Goal: Information Seeking & Learning: Learn about a topic

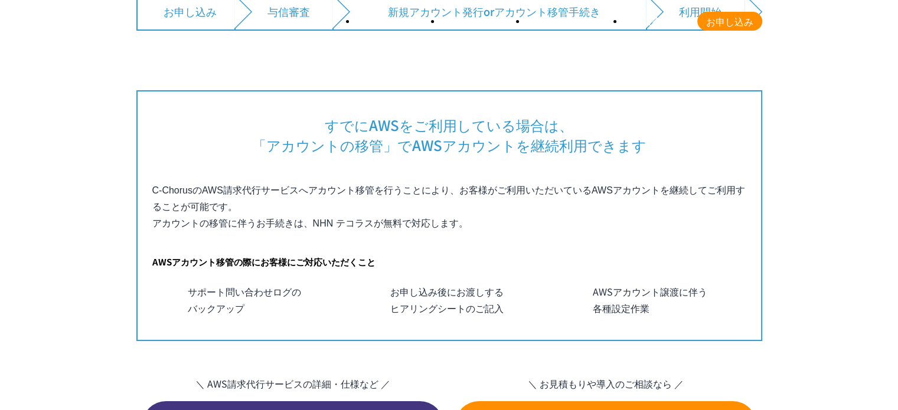
scroll to position [7976, 0]
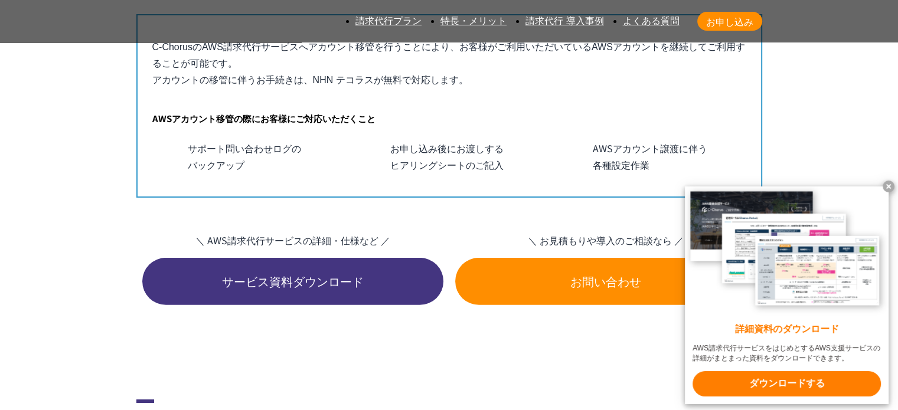
click at [892, 182] on x-t at bounding box center [889, 187] width 12 height 12
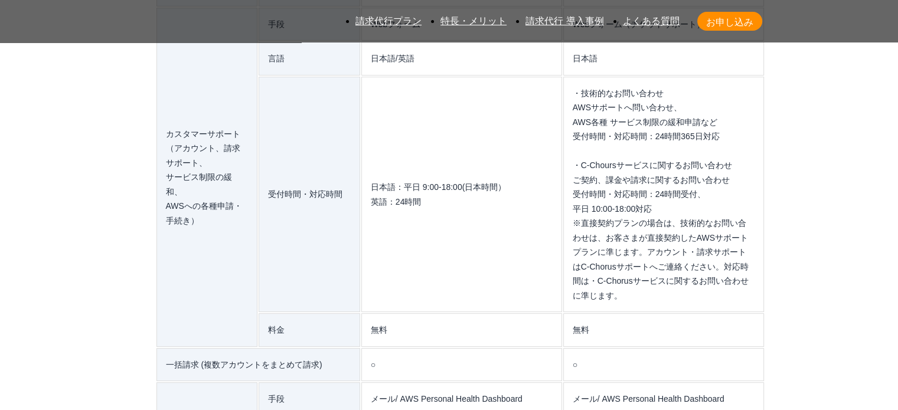
scroll to position [10145, 0]
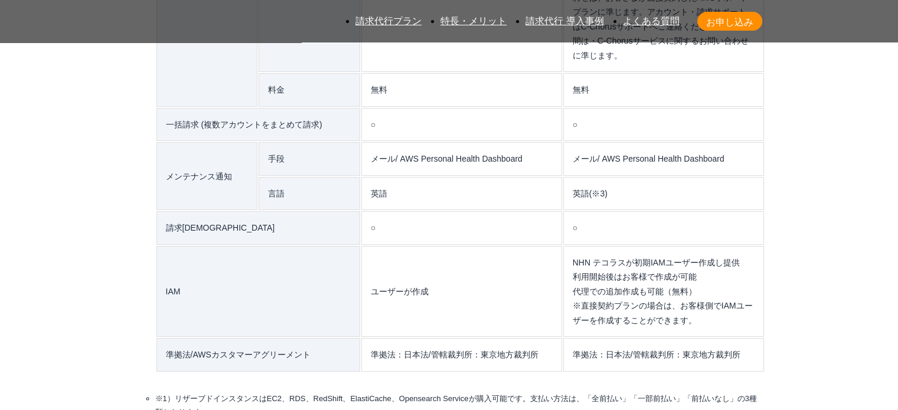
scroll to position [10263, 0]
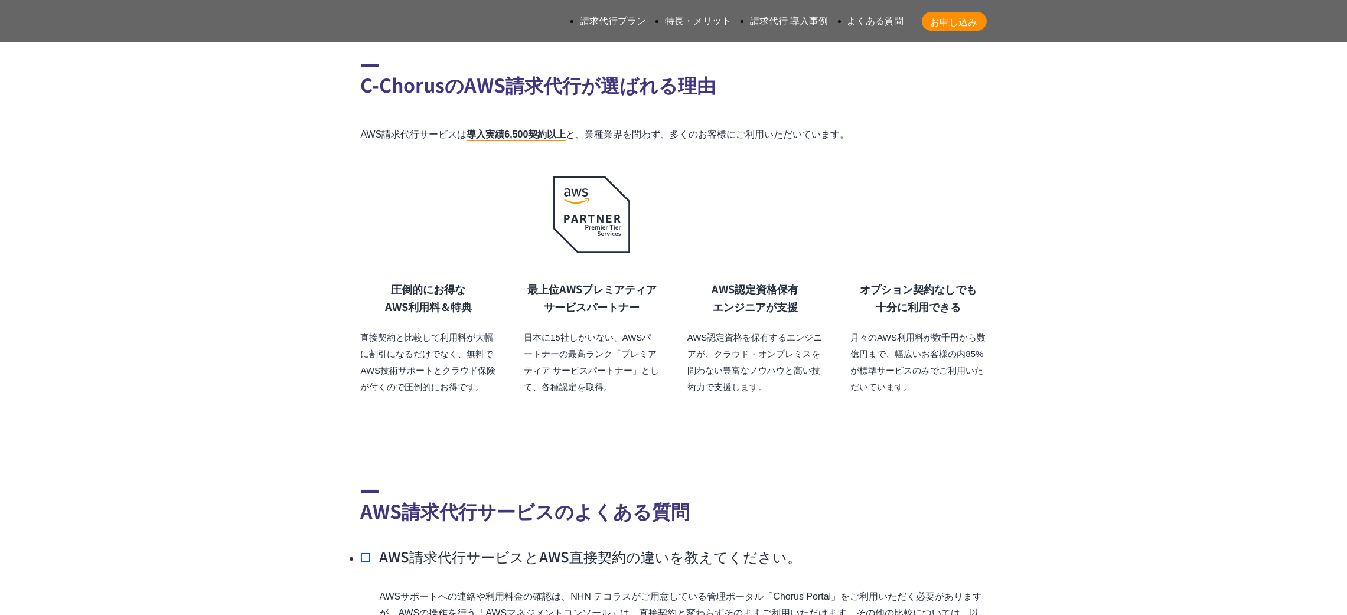
scroll to position [8401, 0]
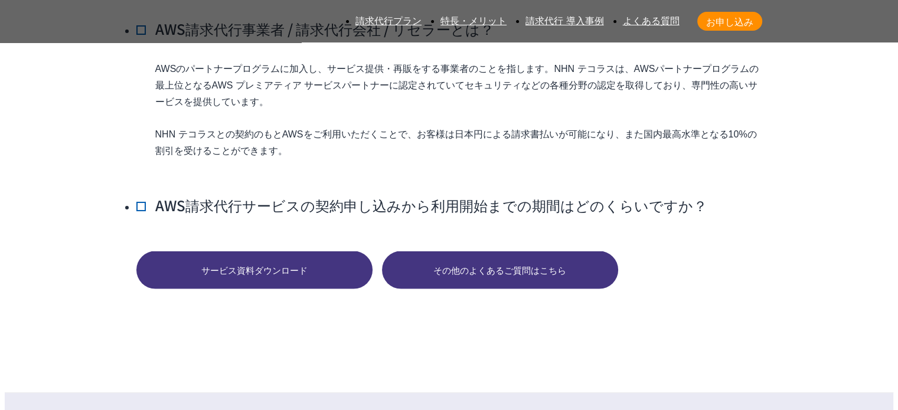
scroll to position [11550, 0]
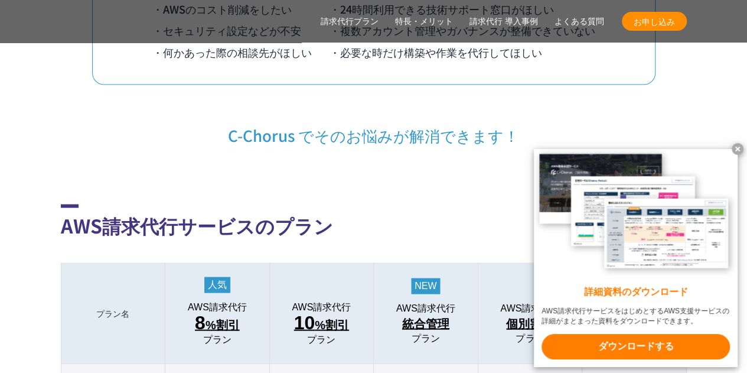
scroll to position [1181, 0]
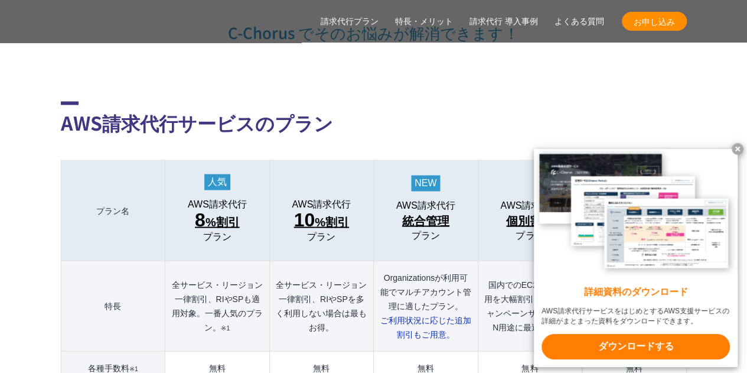
click at [738, 151] on x-t at bounding box center [738, 149] width 12 height 12
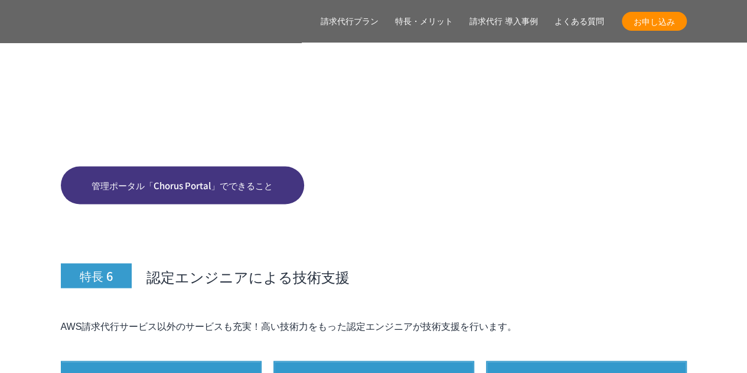
scroll to position [5552, 0]
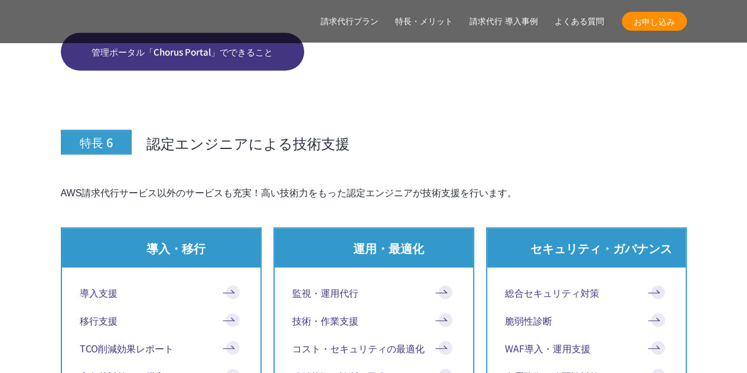
click at [569, 19] on link "よくある質問" at bounding box center [580, 21] width 50 height 12
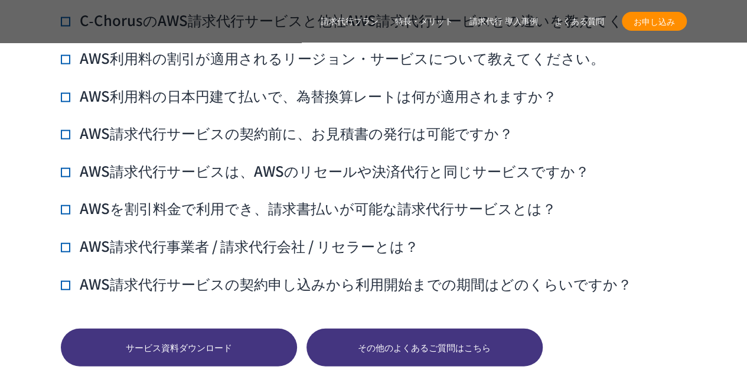
scroll to position [8396, 0]
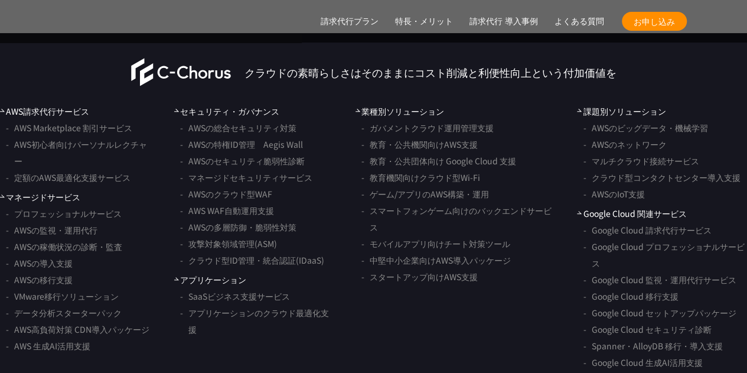
scroll to position [11318, 0]
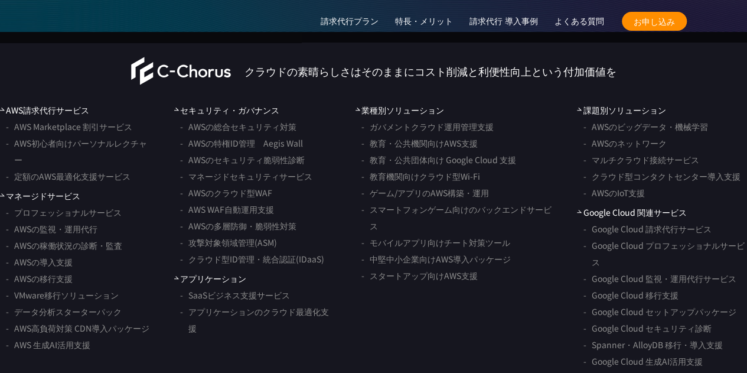
click at [20, 104] on link "AWS請求代行サービス" at bounding box center [44, 110] width 89 height 12
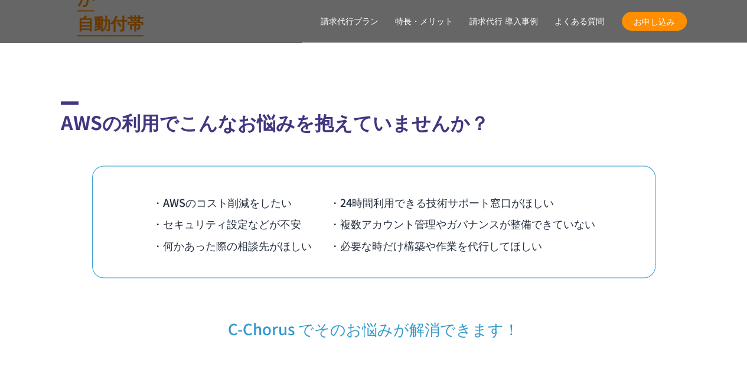
scroll to position [1122, 0]
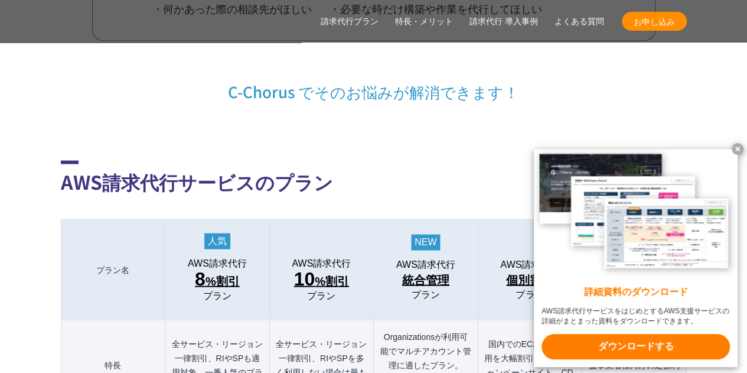
click at [733, 147] on x-t at bounding box center [738, 149] width 12 height 12
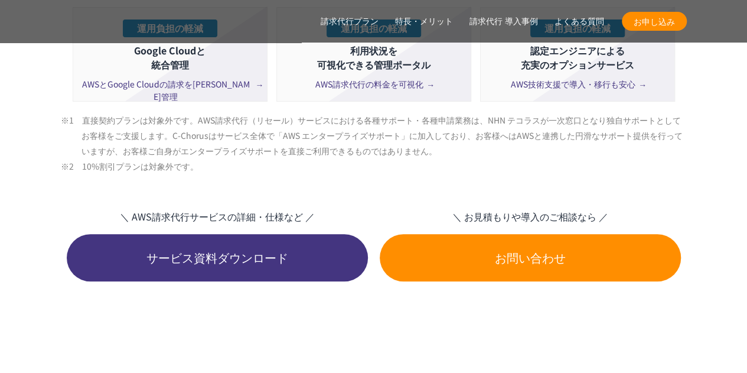
scroll to position [2422, 0]
